Goal: Information Seeking & Learning: Learn about a topic

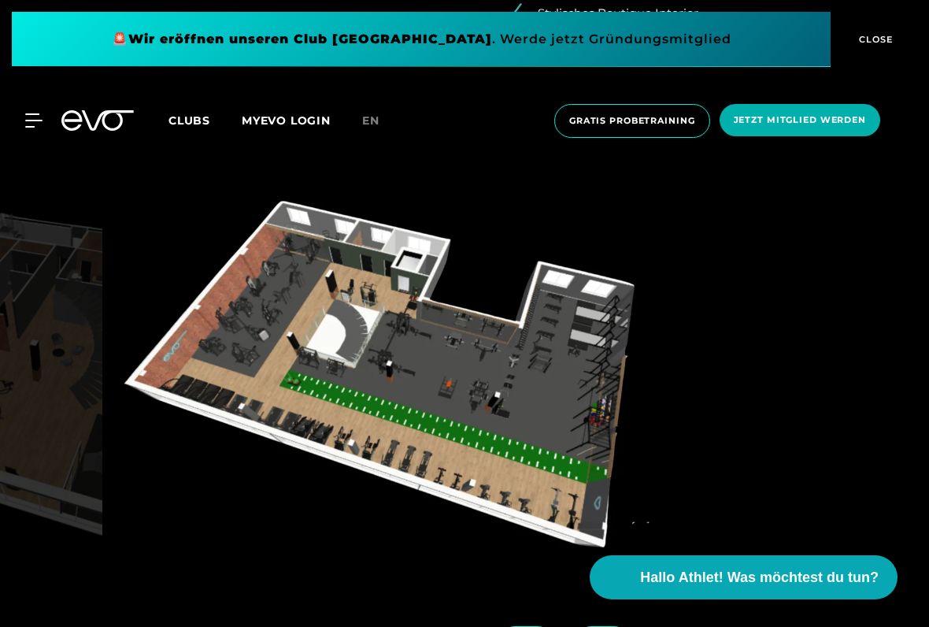
scroll to position [1557, 0]
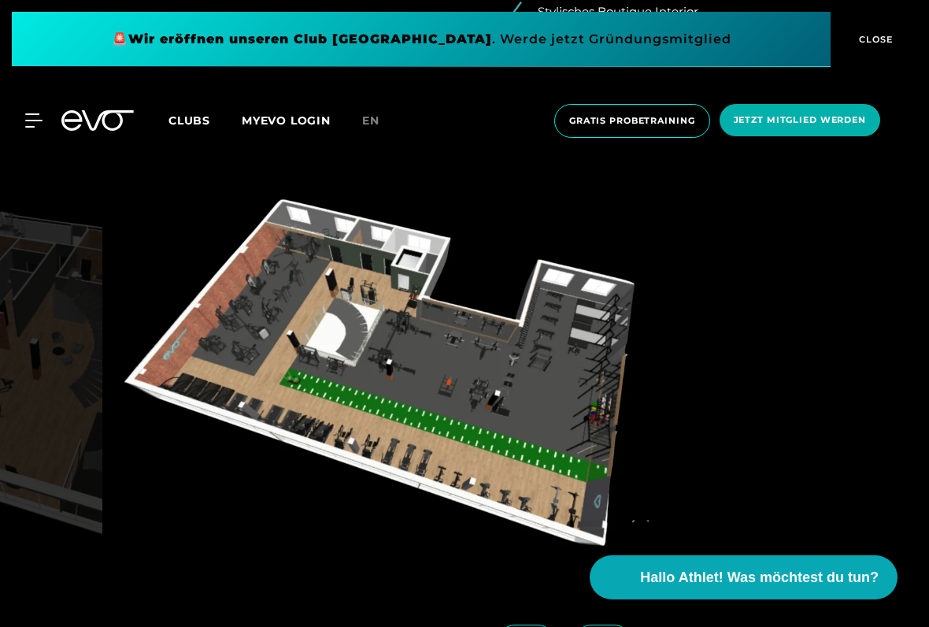
click at [601, 298] on img at bounding box center [393, 384] width 569 height 403
click at [623, 270] on img at bounding box center [393, 384] width 569 height 403
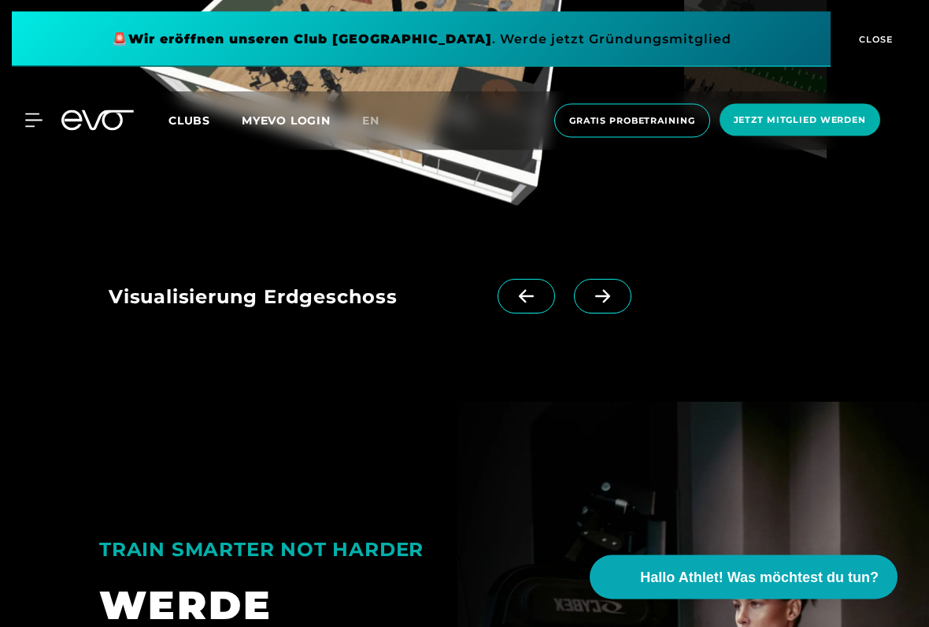
scroll to position [1904, 0]
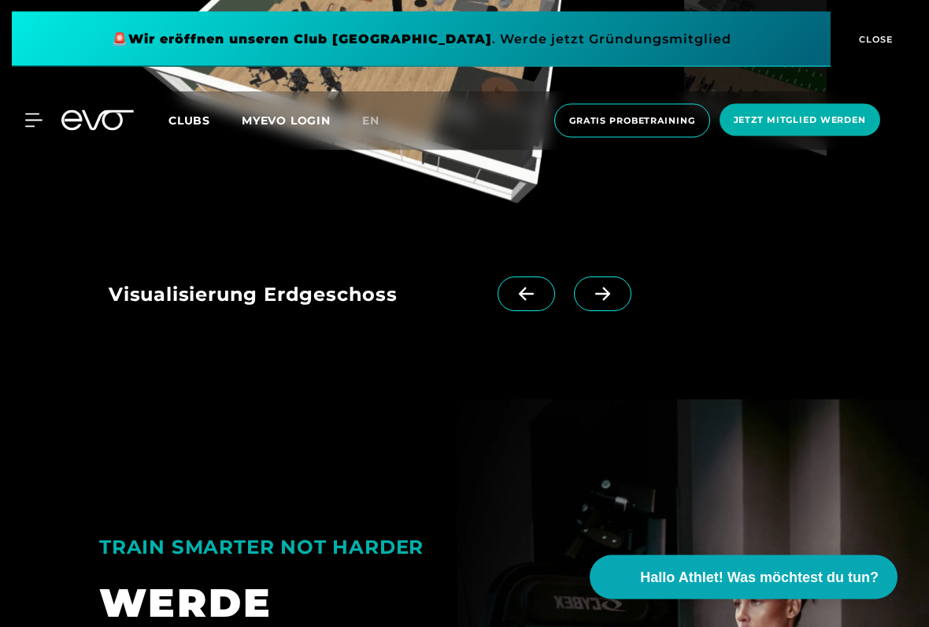
click at [594, 287] on icon at bounding box center [603, 294] width 28 height 14
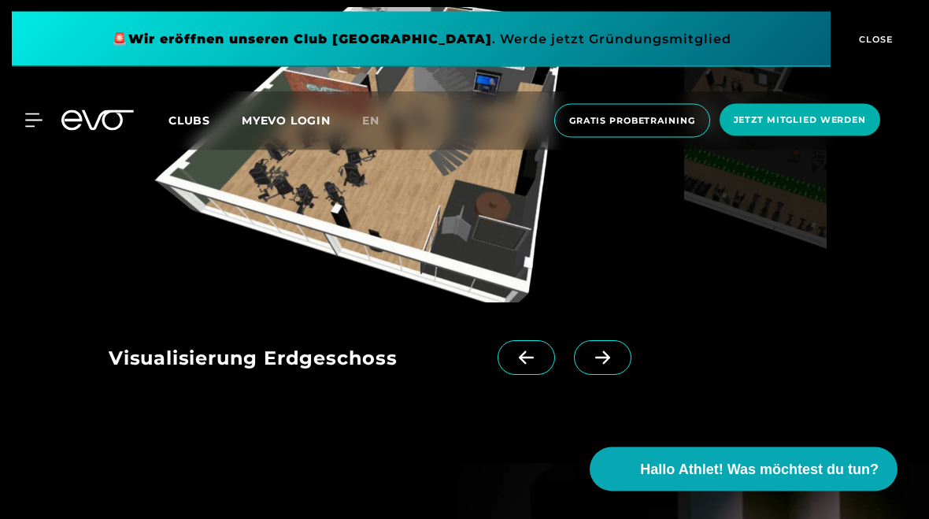
scroll to position [1626, 0]
click at [590, 363] on span at bounding box center [602, 357] width 57 height 35
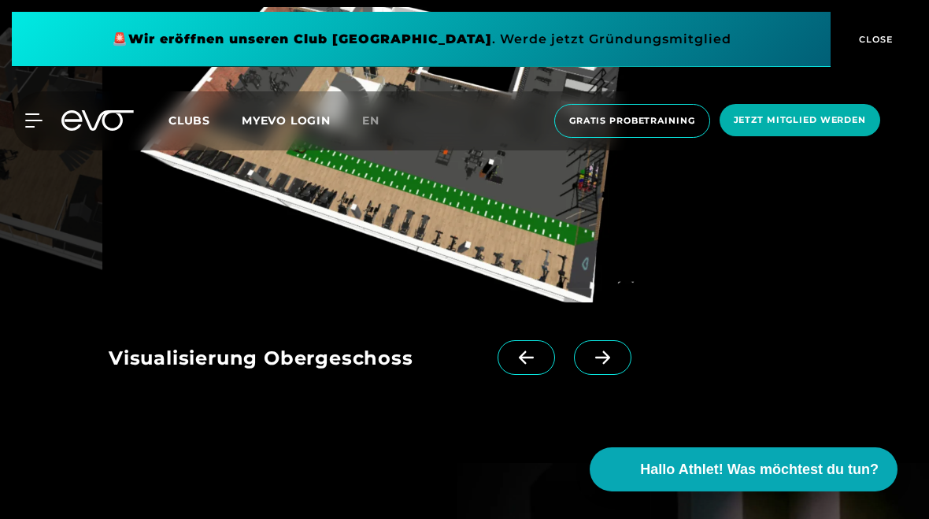
click at [600, 364] on span at bounding box center [602, 357] width 57 height 35
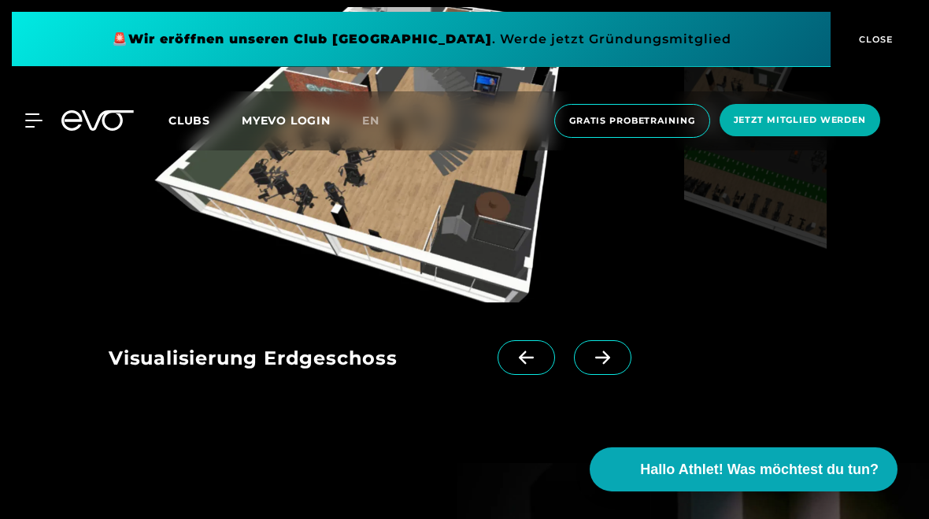
click at [601, 370] on span at bounding box center [602, 357] width 57 height 35
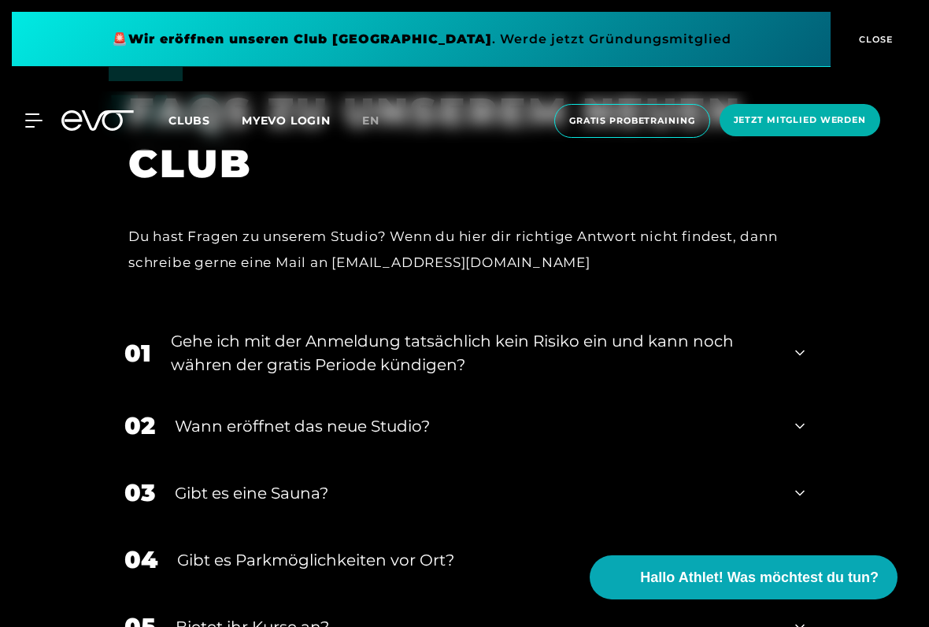
scroll to position [2996, 0]
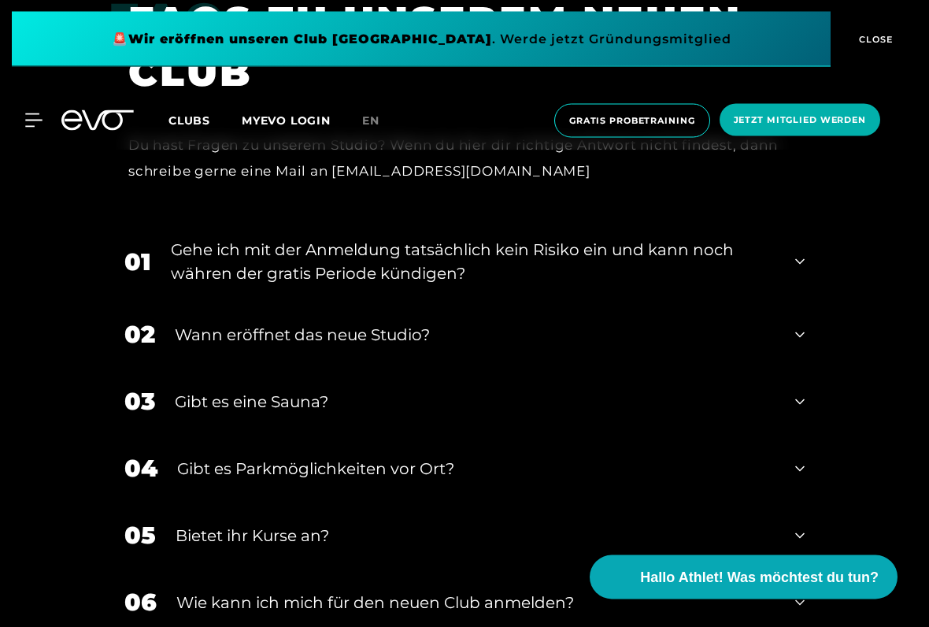
click at [447, 397] on div "Gibt es eine Sauna?" at bounding box center [475, 402] width 601 height 24
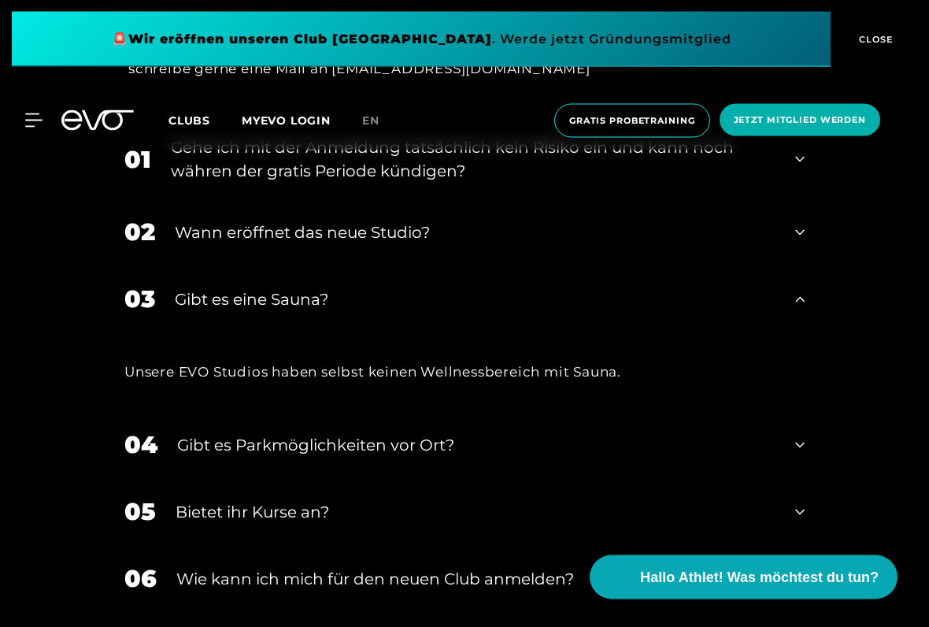
scroll to position [3190, 0]
click at [464, 436] on div "Gibt es Parkmöglichkeiten vor Ort?" at bounding box center [476, 446] width 598 height 24
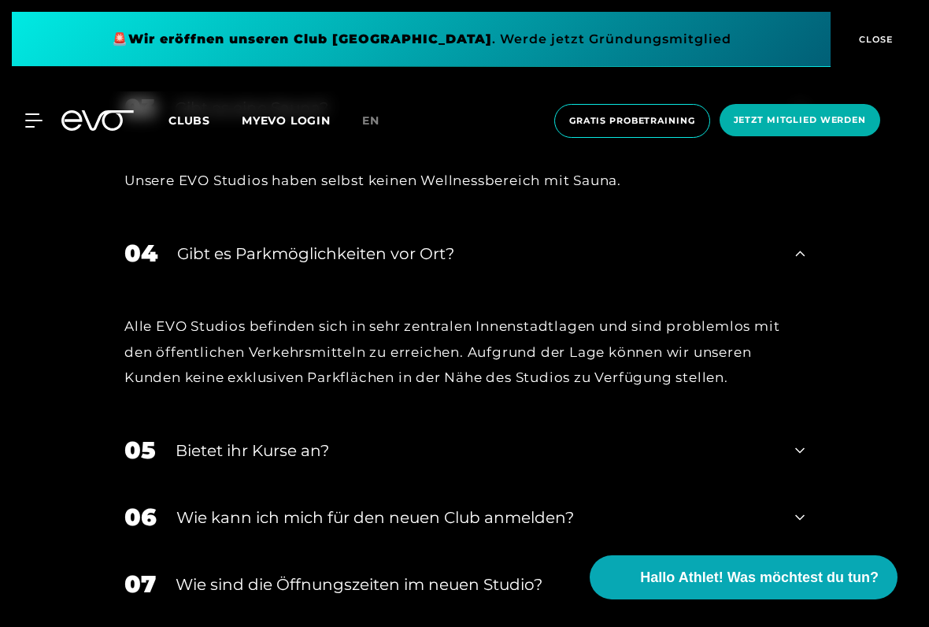
scroll to position [3410, 0]
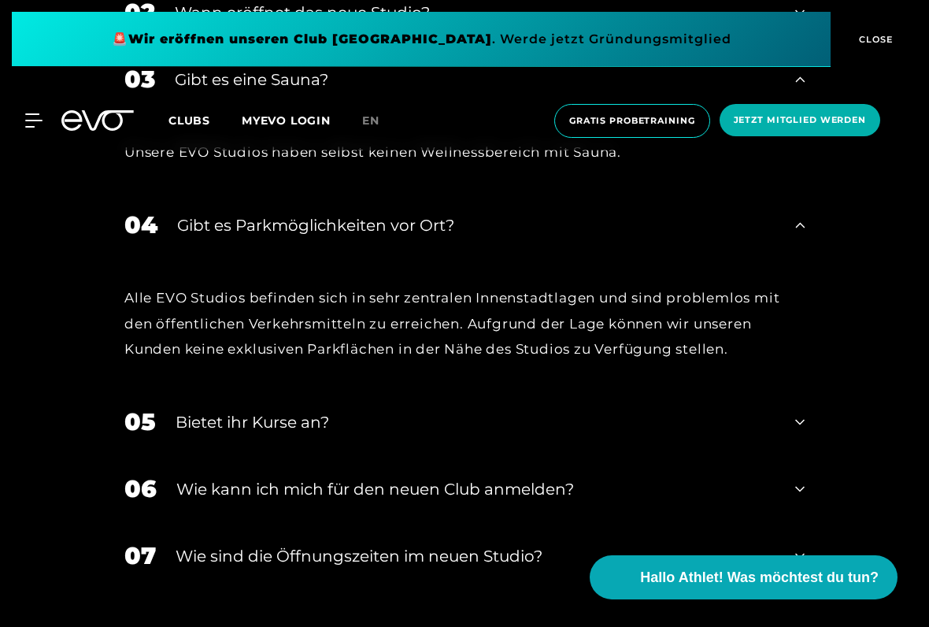
click at [418, 413] on div "Bietet ihr Kurse an?" at bounding box center [476, 422] width 600 height 24
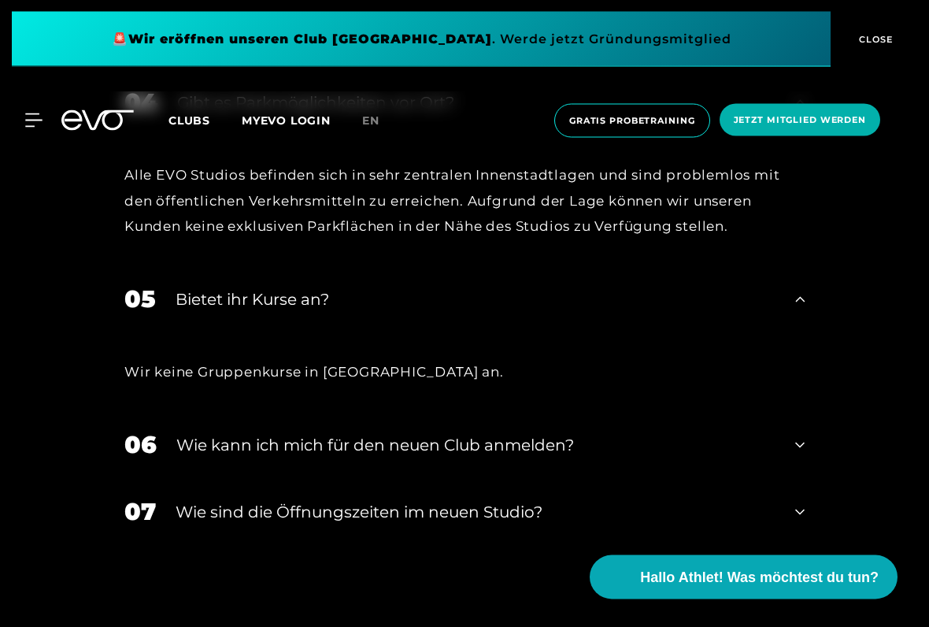
scroll to position [3533, 0]
click at [493, 443] on div "Wie kann ich mich für den neuen Club anmelden?" at bounding box center [475, 445] width 599 height 24
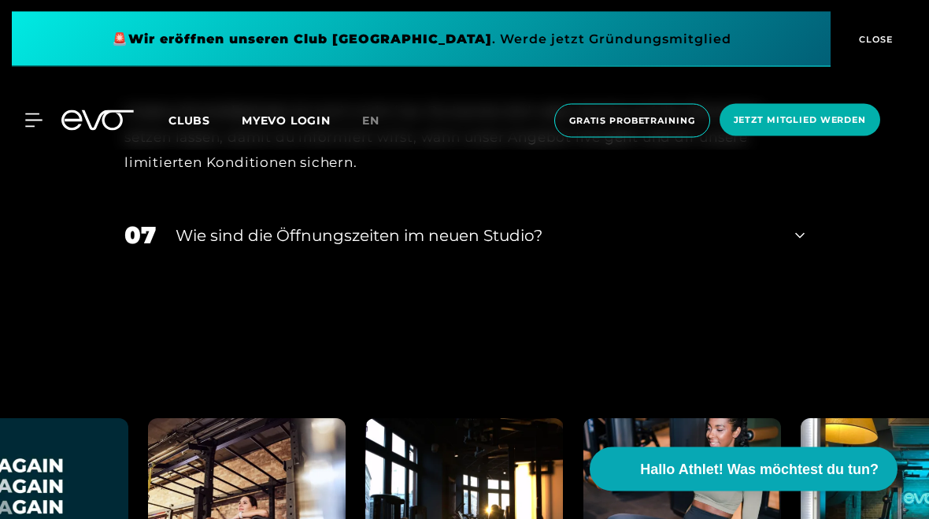
scroll to position [3718, 0]
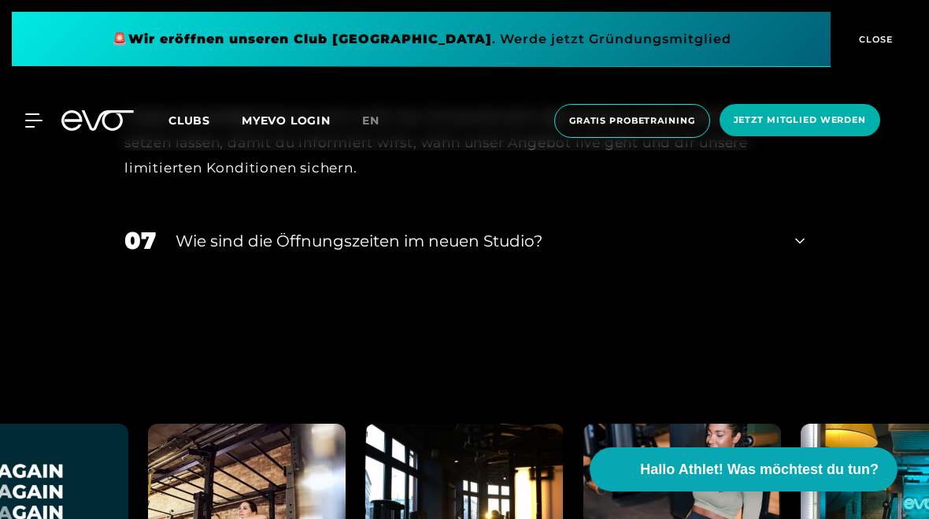
click at [512, 248] on div "07 ​Wie sind die Öffnungszeiten im neuen Studio?" at bounding box center [465, 240] width 712 height 67
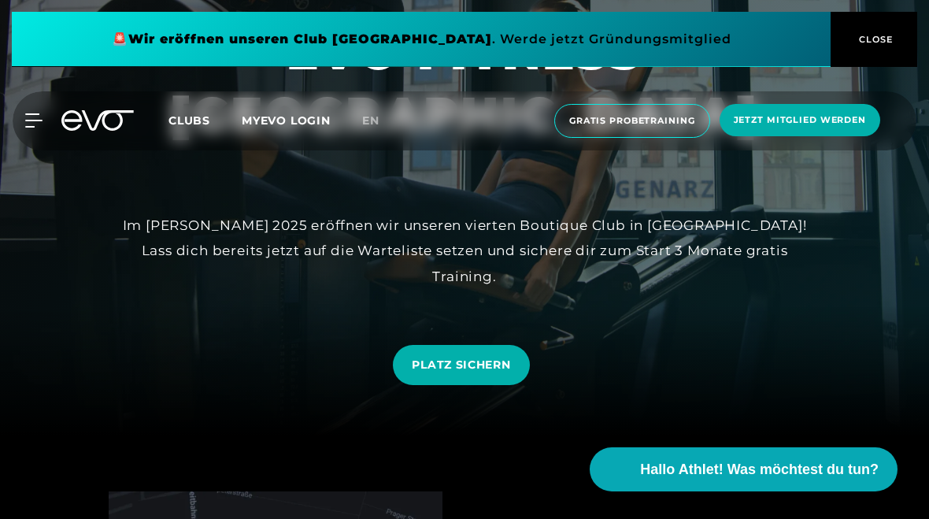
scroll to position [0, 0]
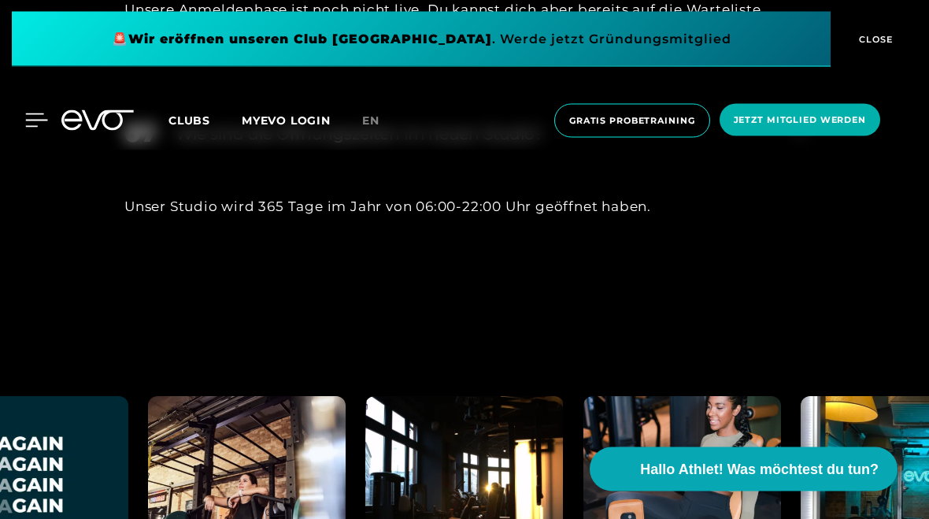
click at [37, 116] on icon at bounding box center [36, 120] width 23 height 14
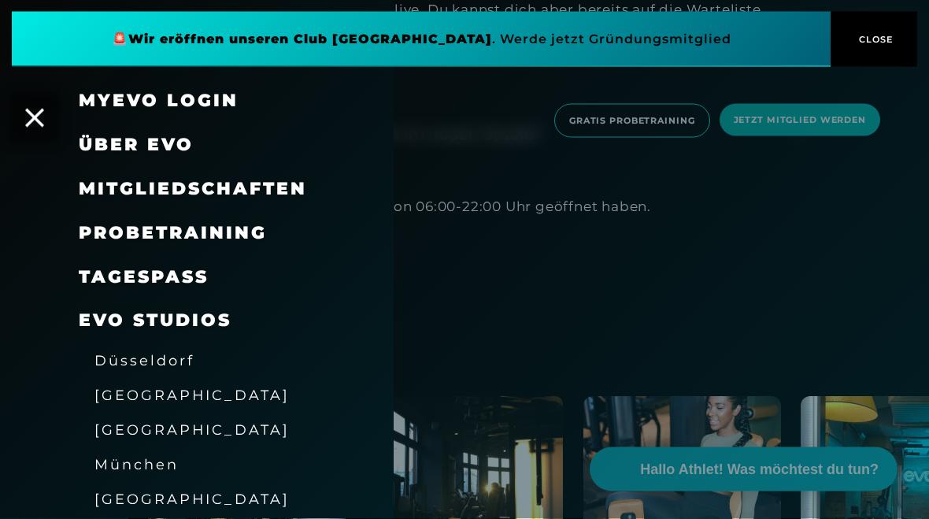
scroll to position [3825, 0]
click at [272, 179] on span "Mitgliedschaften" at bounding box center [193, 188] width 228 height 21
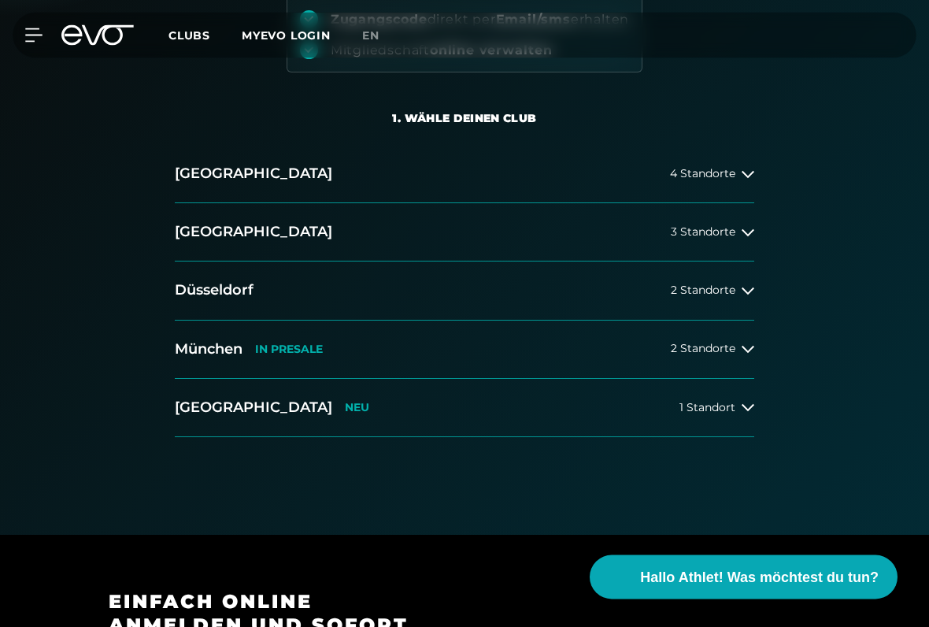
scroll to position [260, 0]
click at [720, 168] on span "4 Standorte" at bounding box center [702, 174] width 65 height 12
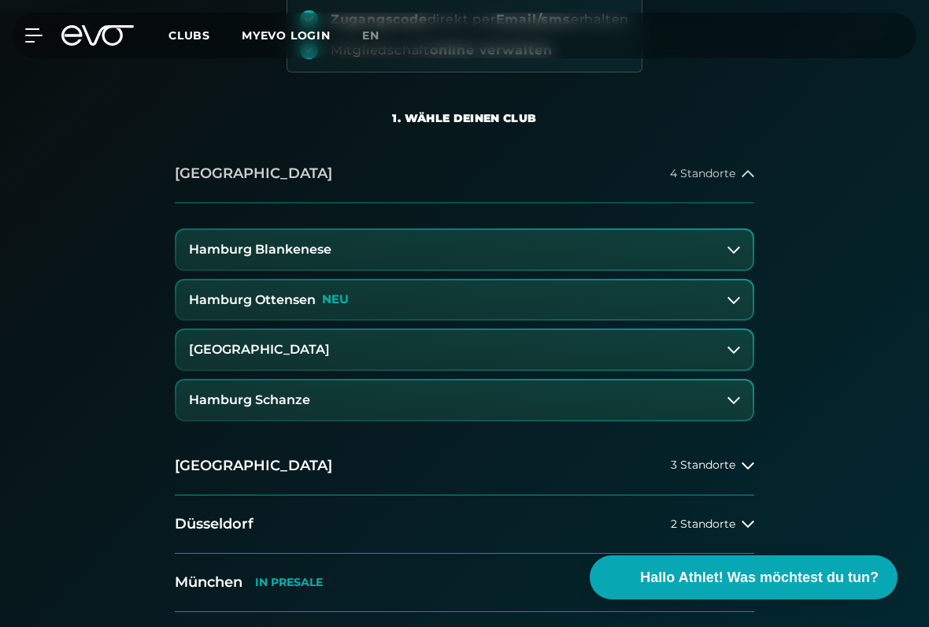
click at [709, 178] on span "4 Standorte" at bounding box center [702, 174] width 65 height 12
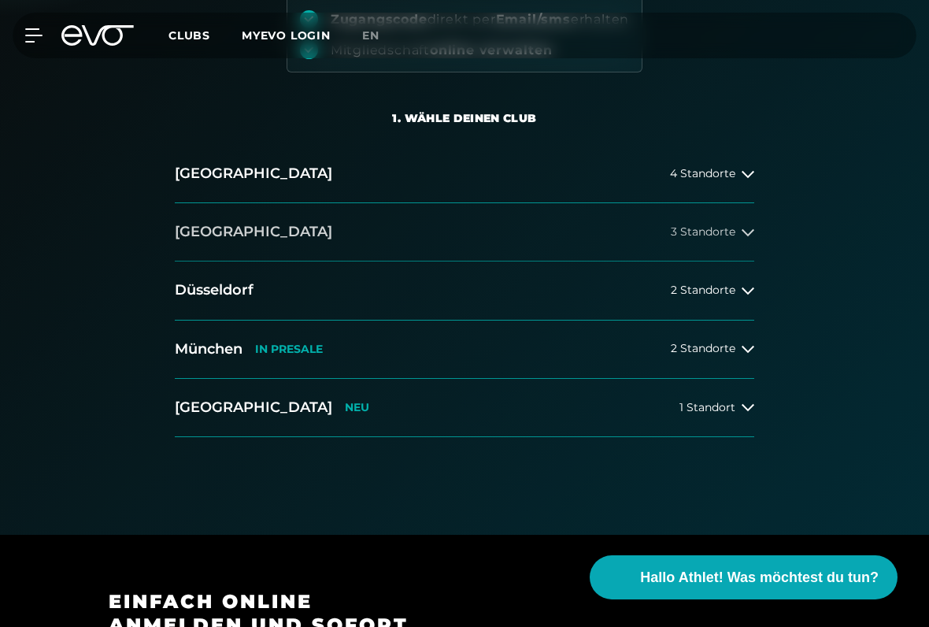
click at [745, 233] on icon at bounding box center [748, 232] width 13 height 7
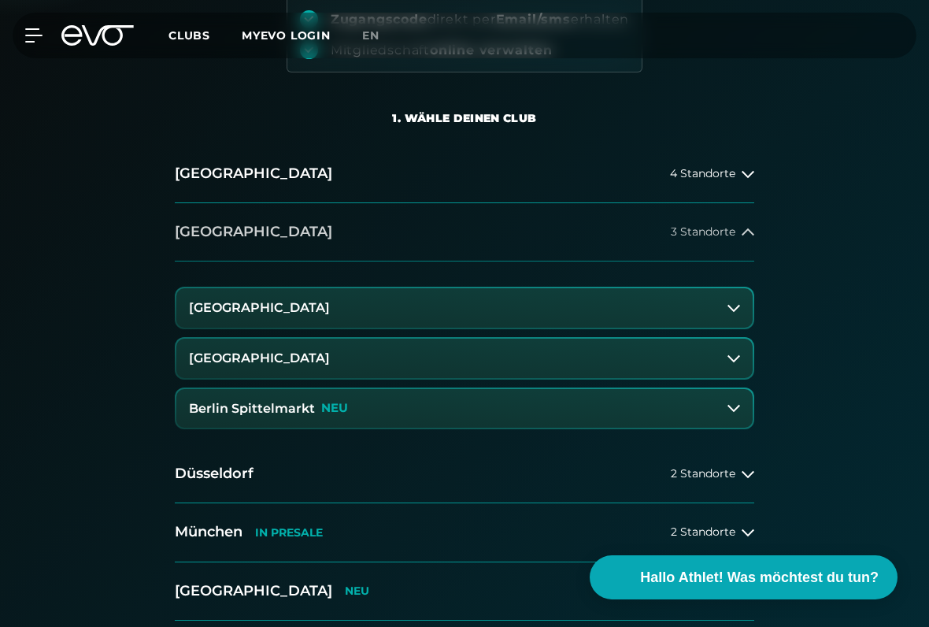
click at [738, 229] on div "3 Standorte" at bounding box center [712, 232] width 83 height 13
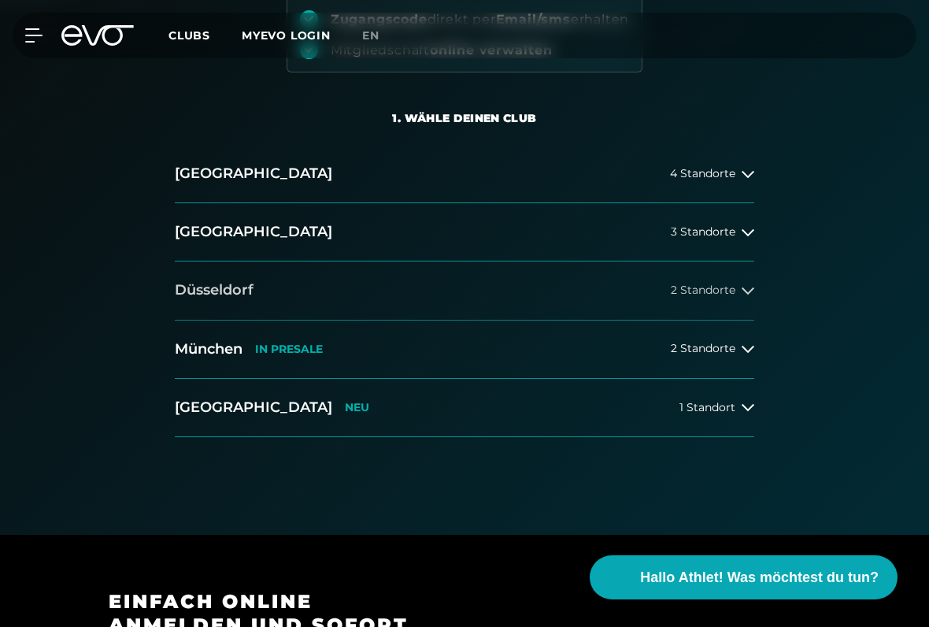
click at [716, 289] on span "2 Standorte" at bounding box center [703, 290] width 65 height 12
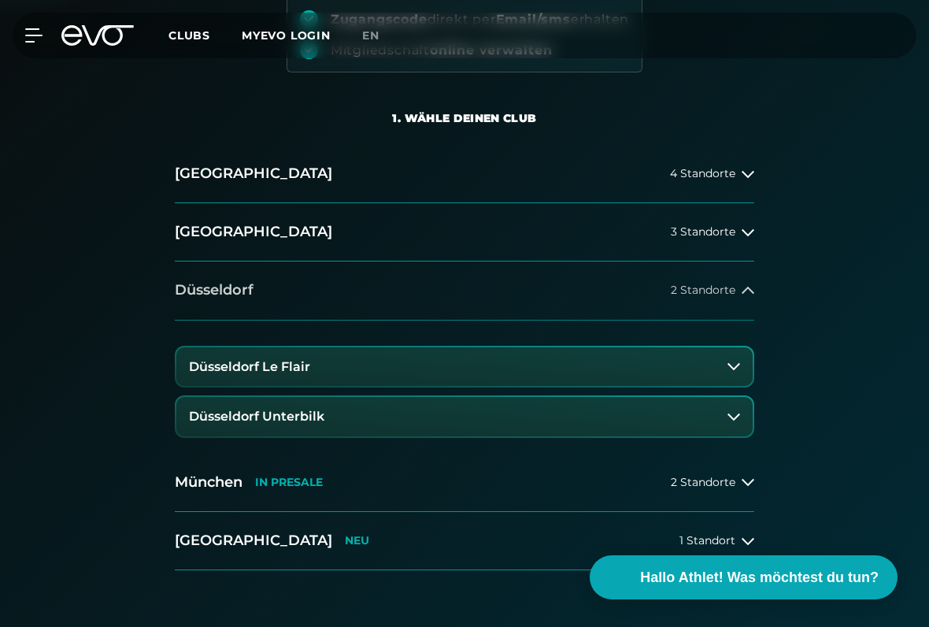
click at [718, 284] on span "2 Standorte" at bounding box center [703, 290] width 65 height 12
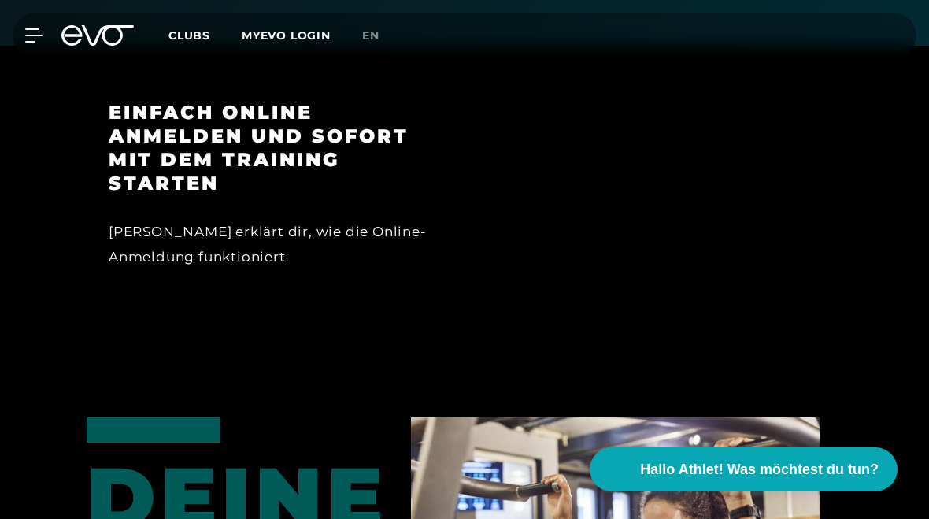
scroll to position [727, 0]
